Goal: Navigation & Orientation: Understand site structure

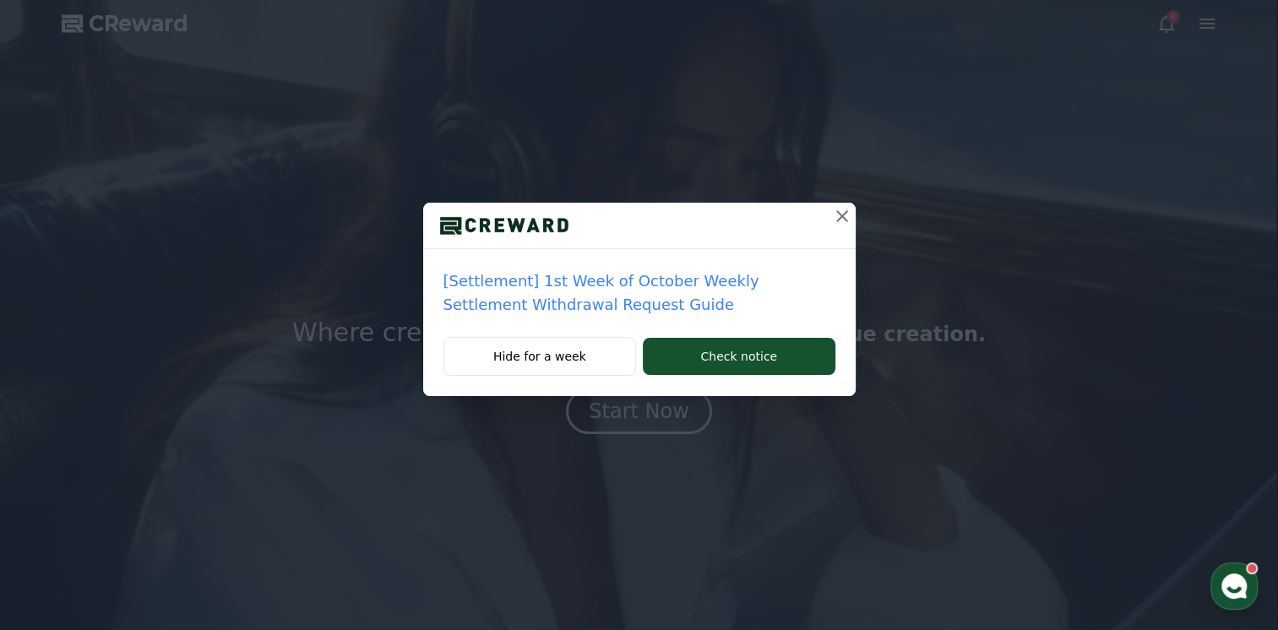
click at [833, 216] on icon at bounding box center [842, 216] width 20 height 20
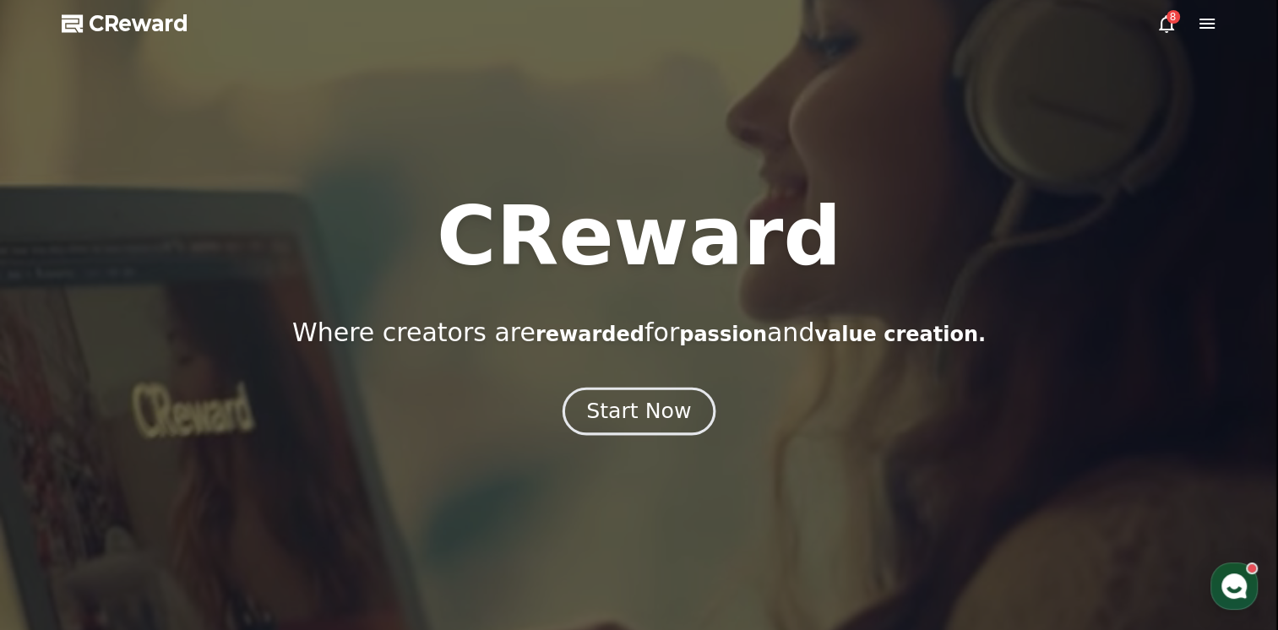
click at [627, 417] on div "Start Now" at bounding box center [638, 411] width 105 height 29
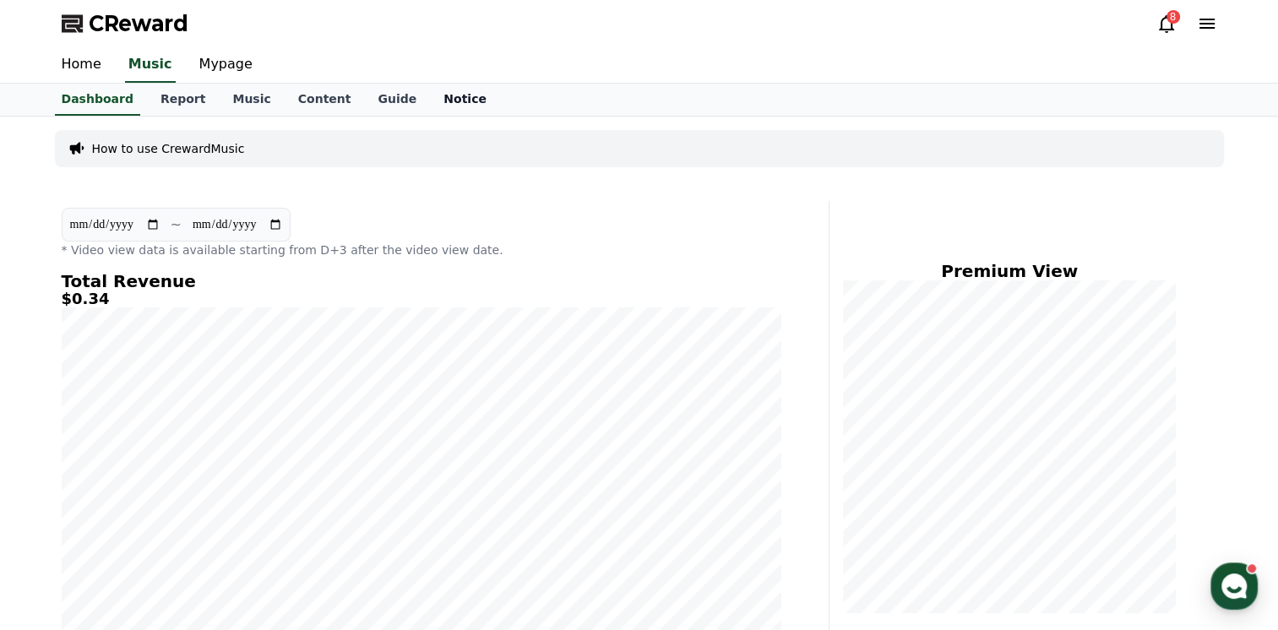
click at [430, 93] on link "Notice" at bounding box center [465, 100] width 70 height 32
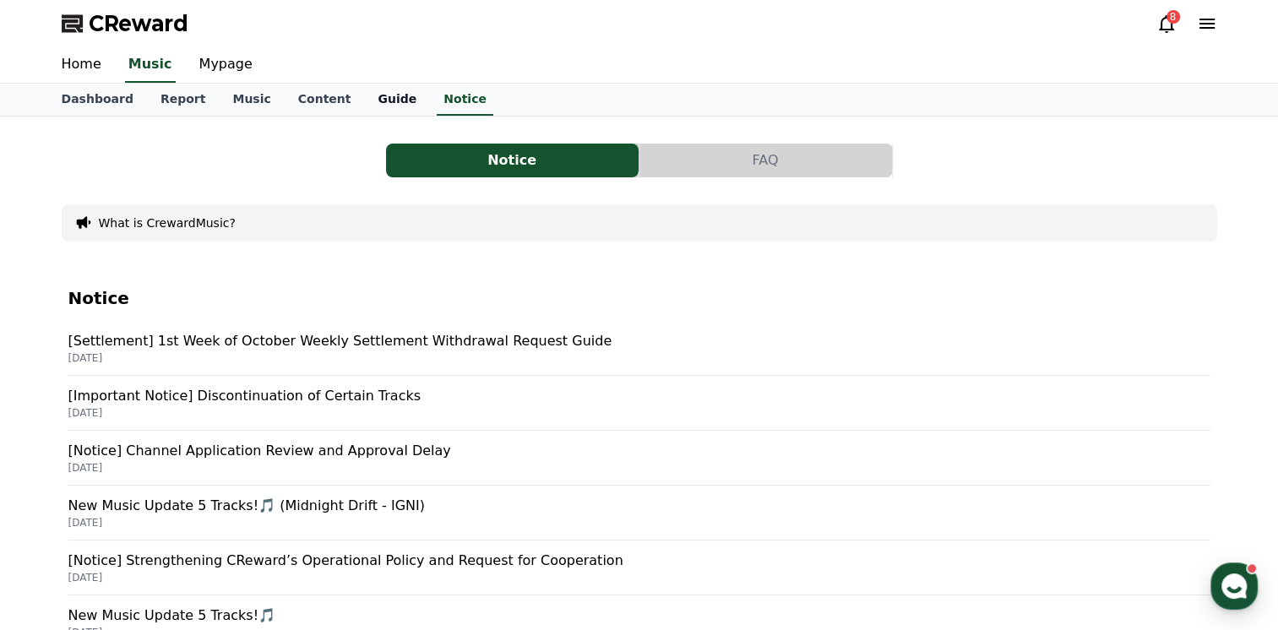
click at [366, 98] on link "Guide" at bounding box center [397, 100] width 66 height 32
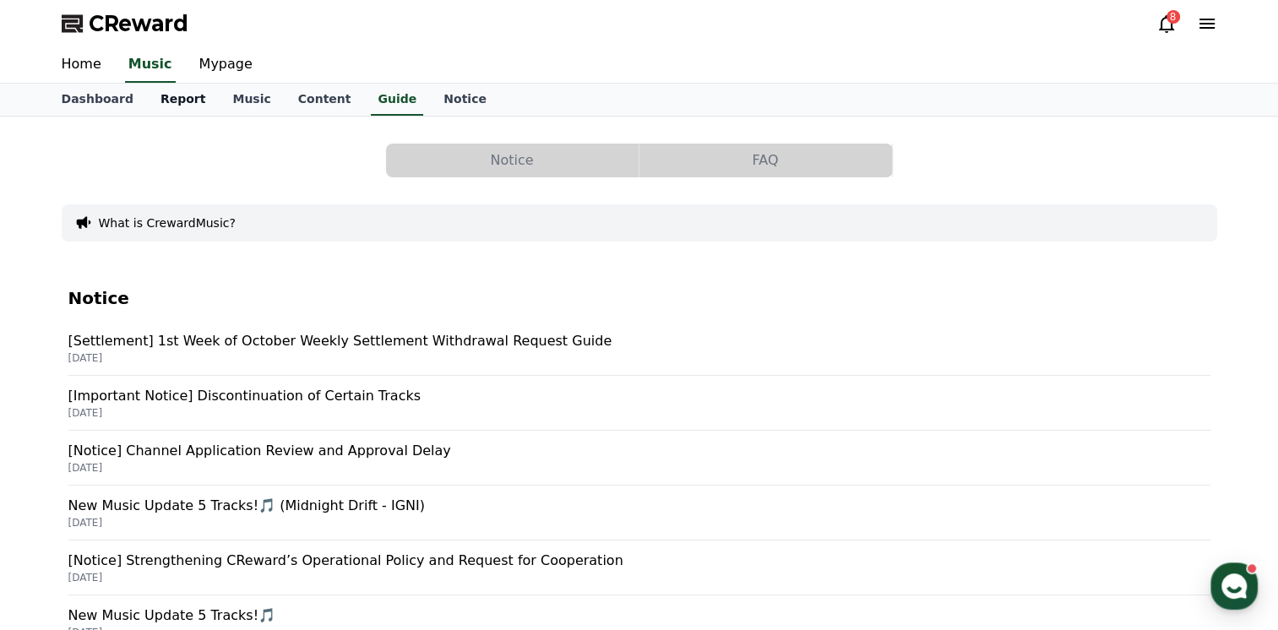
click at [191, 102] on link "Report" at bounding box center [183, 100] width 73 height 32
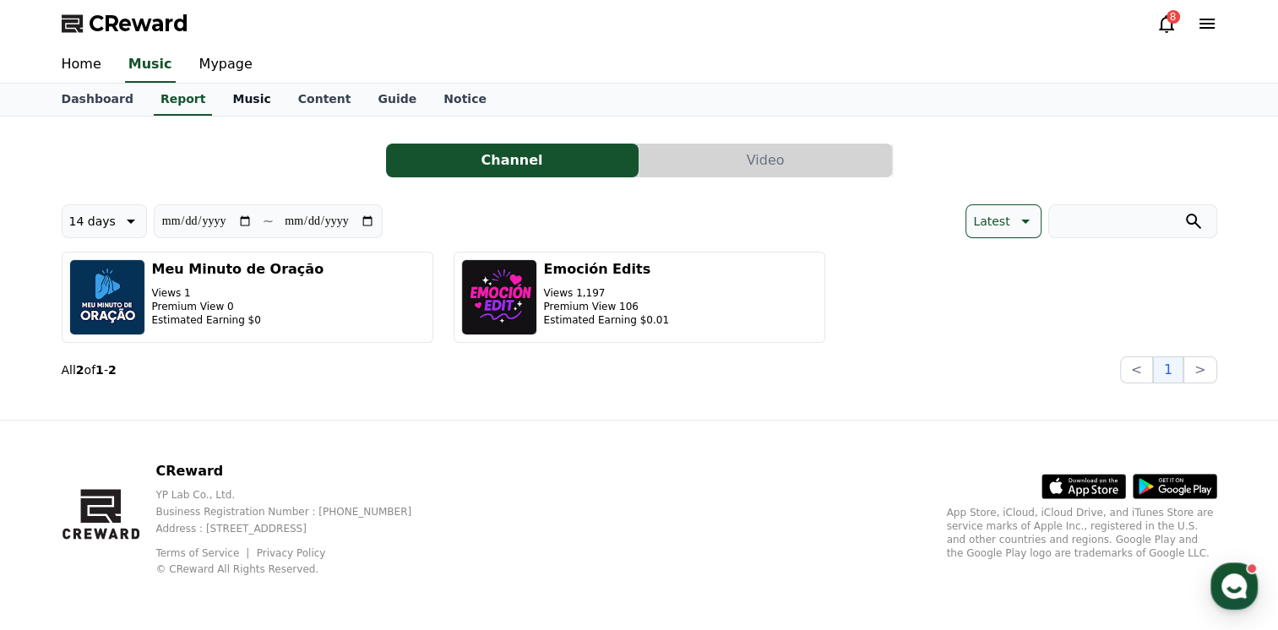
click at [231, 100] on link "Music" at bounding box center [251, 100] width 65 height 32
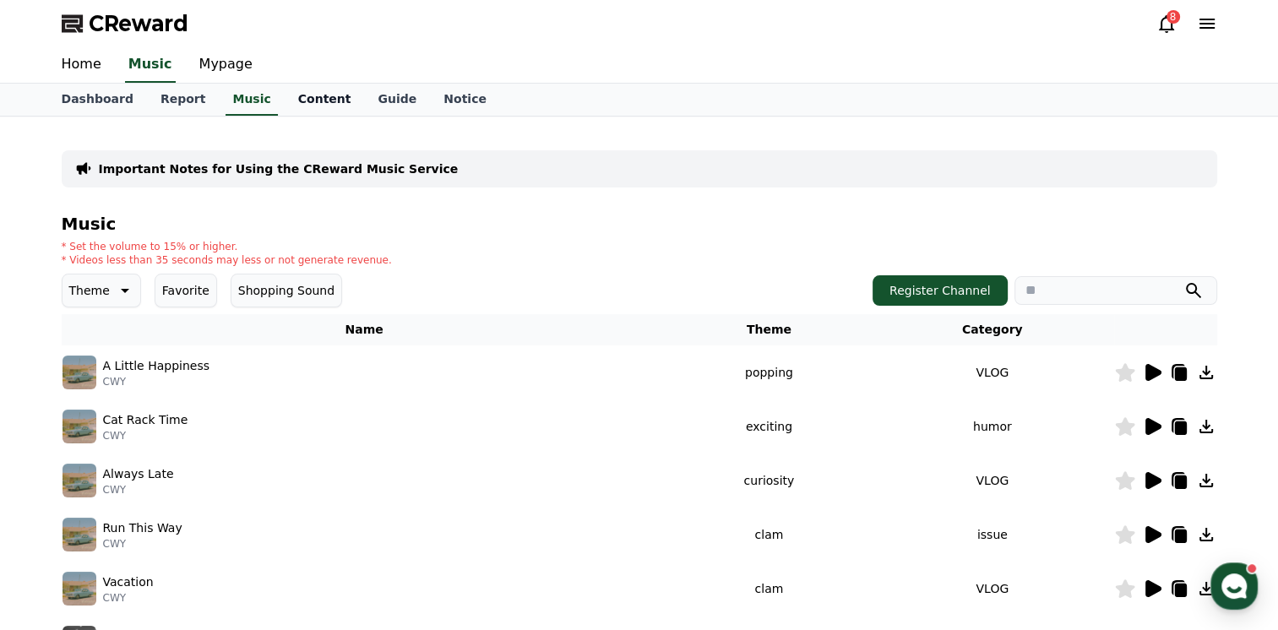
click at [296, 103] on link "Content" at bounding box center [325, 100] width 80 height 32
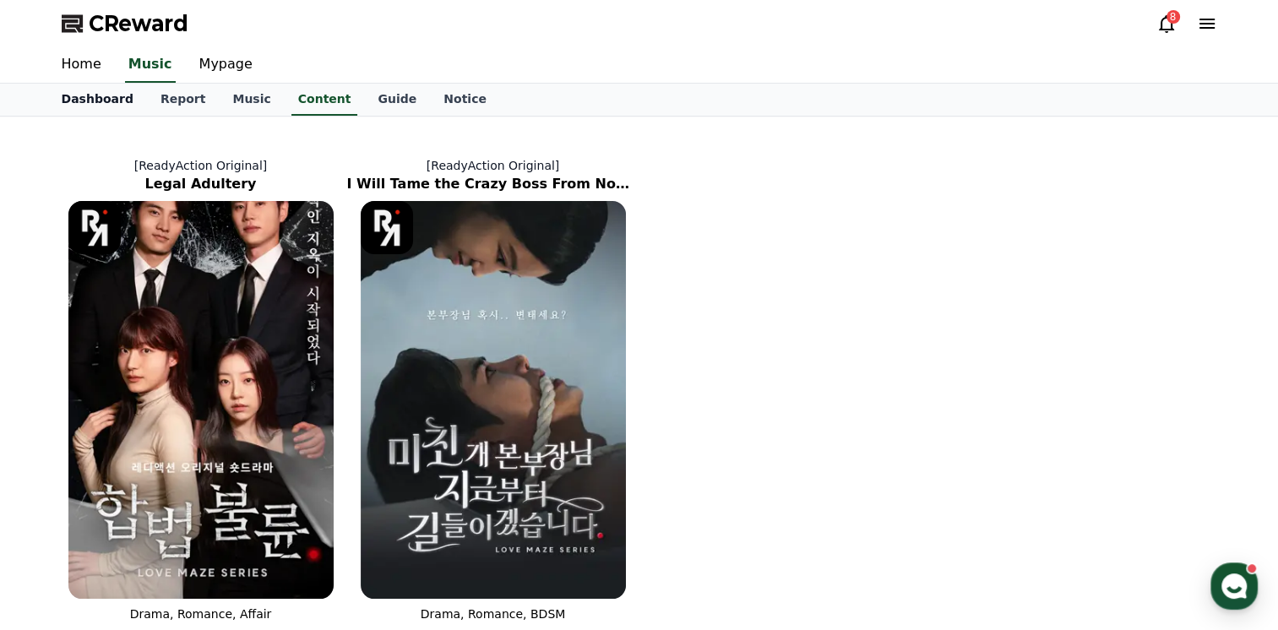
click at [79, 99] on link "Dashboard" at bounding box center [97, 100] width 99 height 32
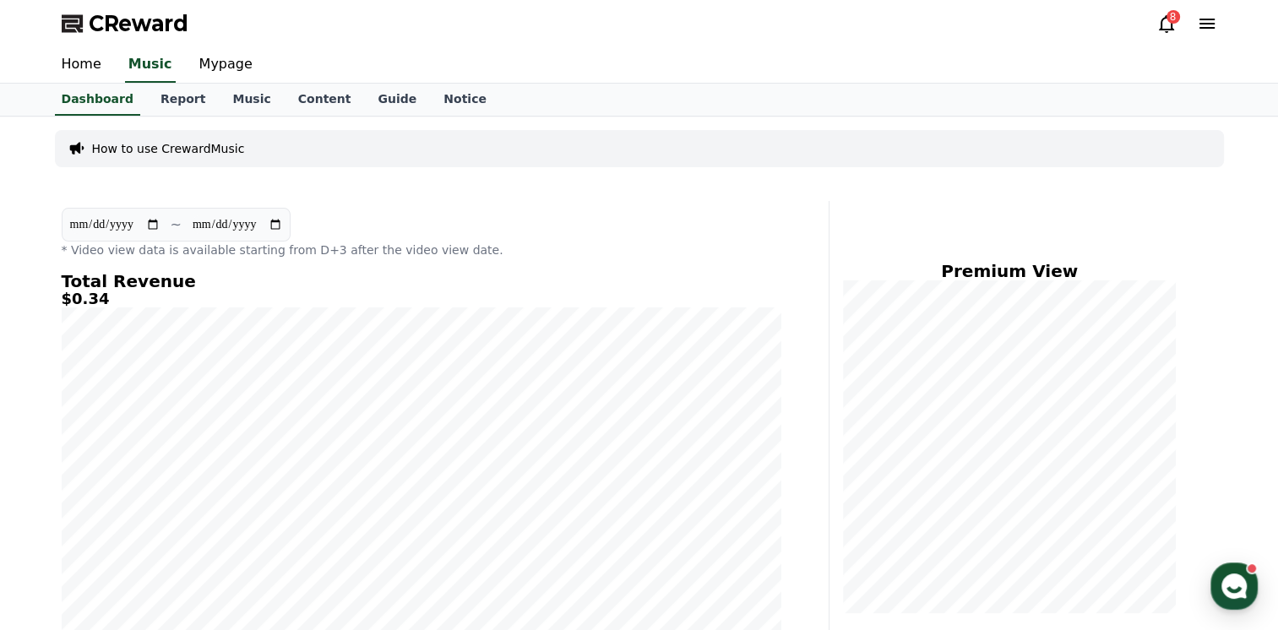
click at [1167, 26] on icon at bounding box center [1166, 24] width 20 height 20
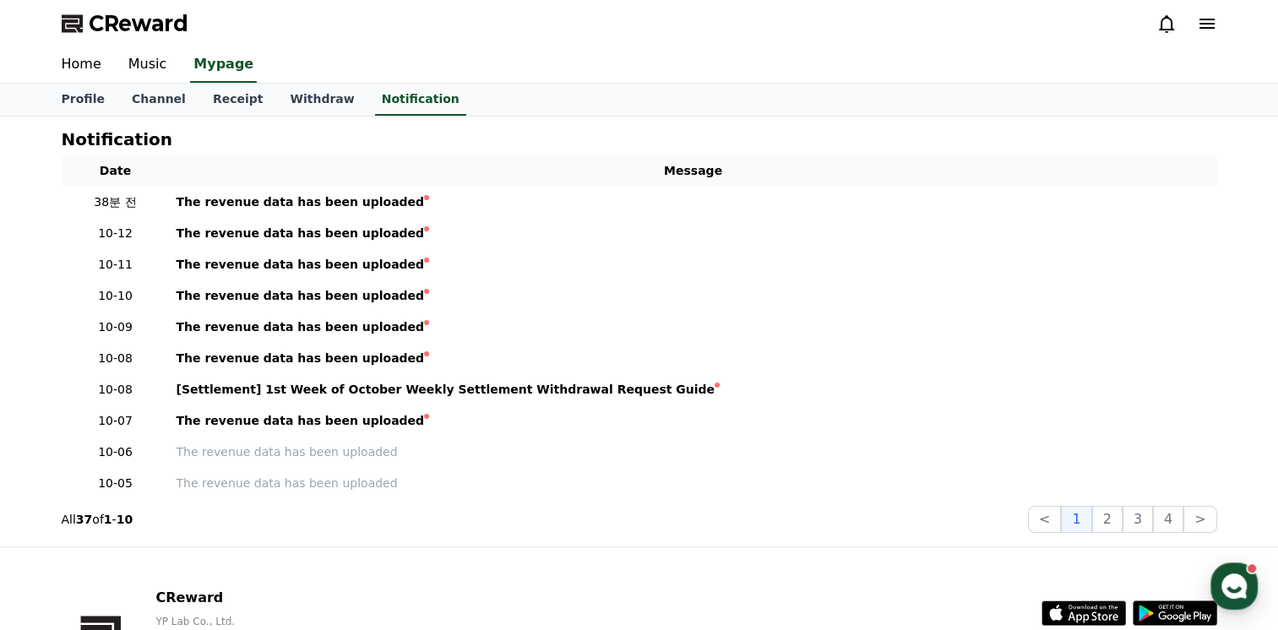
click at [508, 541] on div "Notification Date Message 38분 전 The revenue data has been uploaded 10-12 The re…" at bounding box center [639, 332] width 1182 height 430
